Goal: Information Seeking & Learning: Learn about a topic

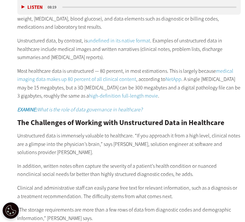
scroll to position [622, 0]
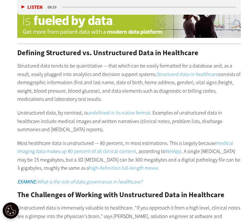
scroll to position [535, 0]
